Goal: Task Accomplishment & Management: Manage account settings

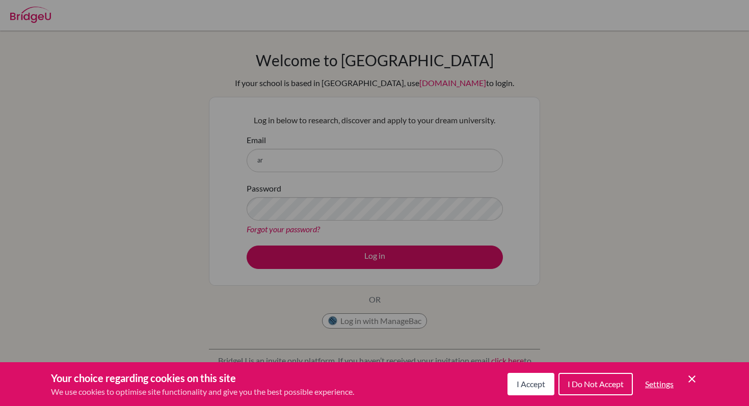
click at [695, 384] on icon "Cookie Control Close Icon" at bounding box center [692, 379] width 12 height 12
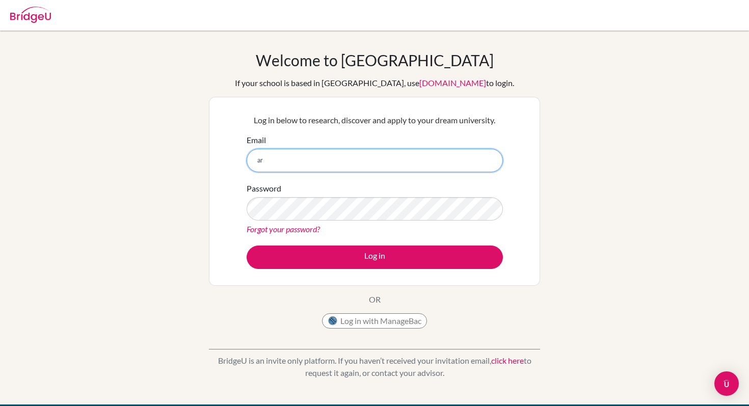
click at [421, 164] on input "ar" at bounding box center [375, 160] width 256 height 23
type input "[PERSON_NAME][EMAIL_ADDRESS][PERSON_NAME][DOMAIN_NAME]"
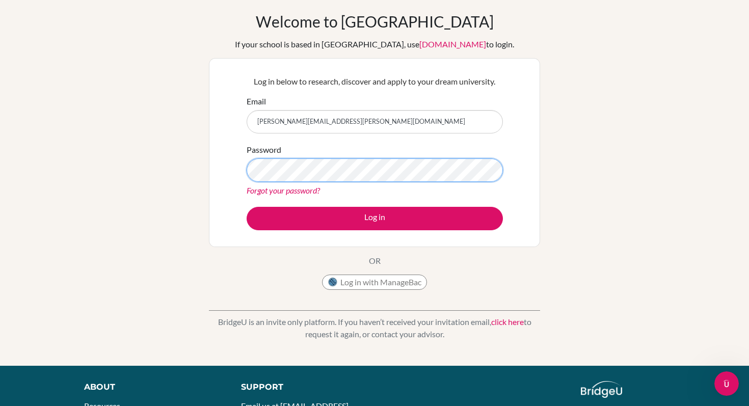
scroll to position [41, 0]
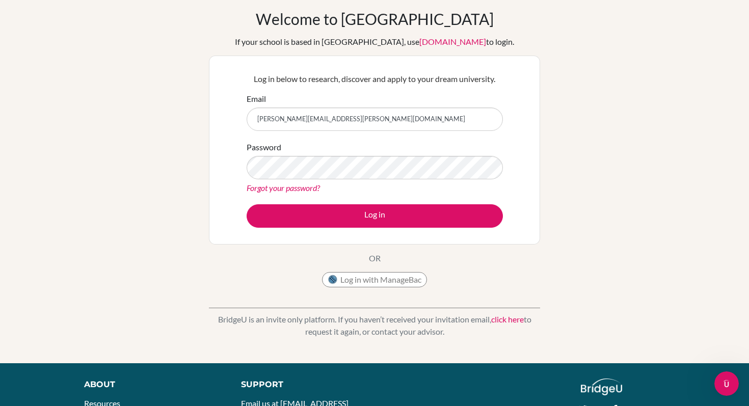
click at [316, 187] on link "Forgot your password?" at bounding box center [283, 188] width 73 height 10
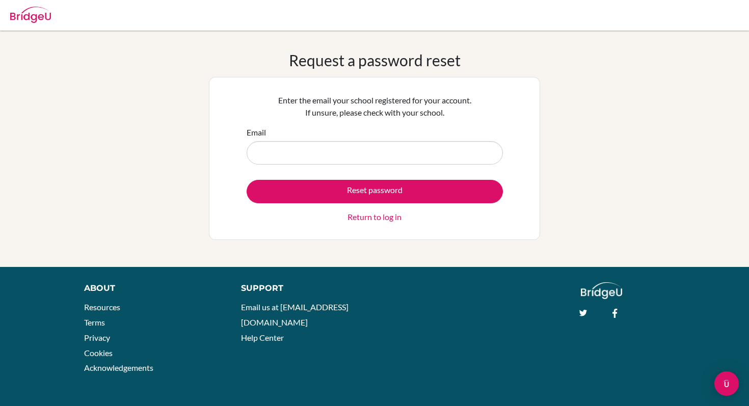
click at [355, 214] on link "Return to log in" at bounding box center [374, 217] width 54 height 12
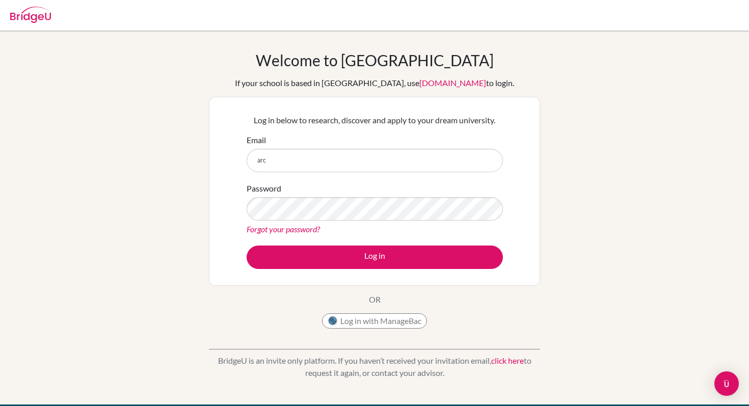
type input "[PERSON_NAME][EMAIL_ADDRESS][PERSON_NAME][DOMAIN_NAME]"
click at [39, 15] on img at bounding box center [30, 15] width 41 height 16
